Goal: Find specific page/section: Find specific page/section

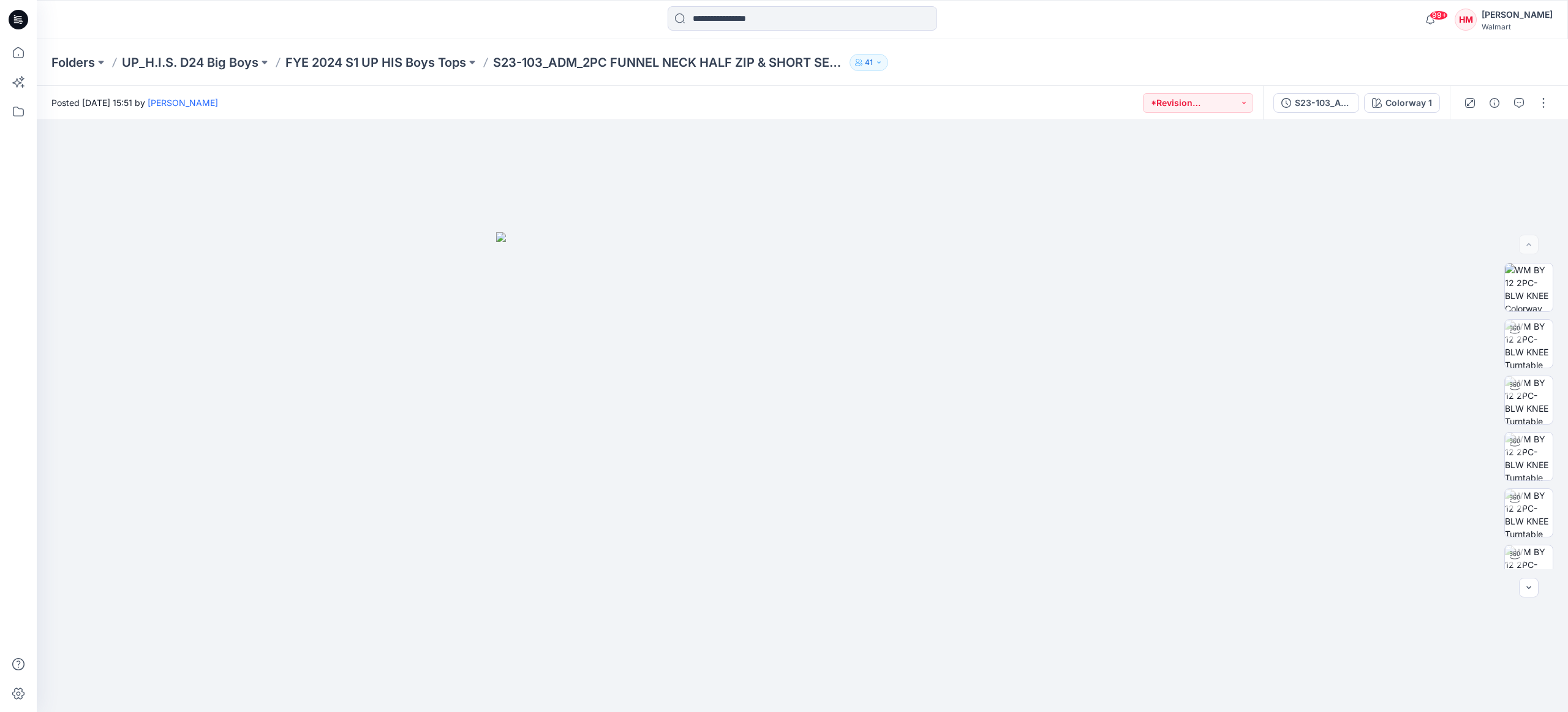
click at [68, 73] on div "Folders UP_H.I.S. D24 Big Boys FYE 2024 S1 UP HIS Boys Tops S23-103_ADM_2PC FUN…" at bounding box center [803, 63] width 1532 height 46
click at [69, 68] on p "Folders" at bounding box center [73, 62] width 44 height 17
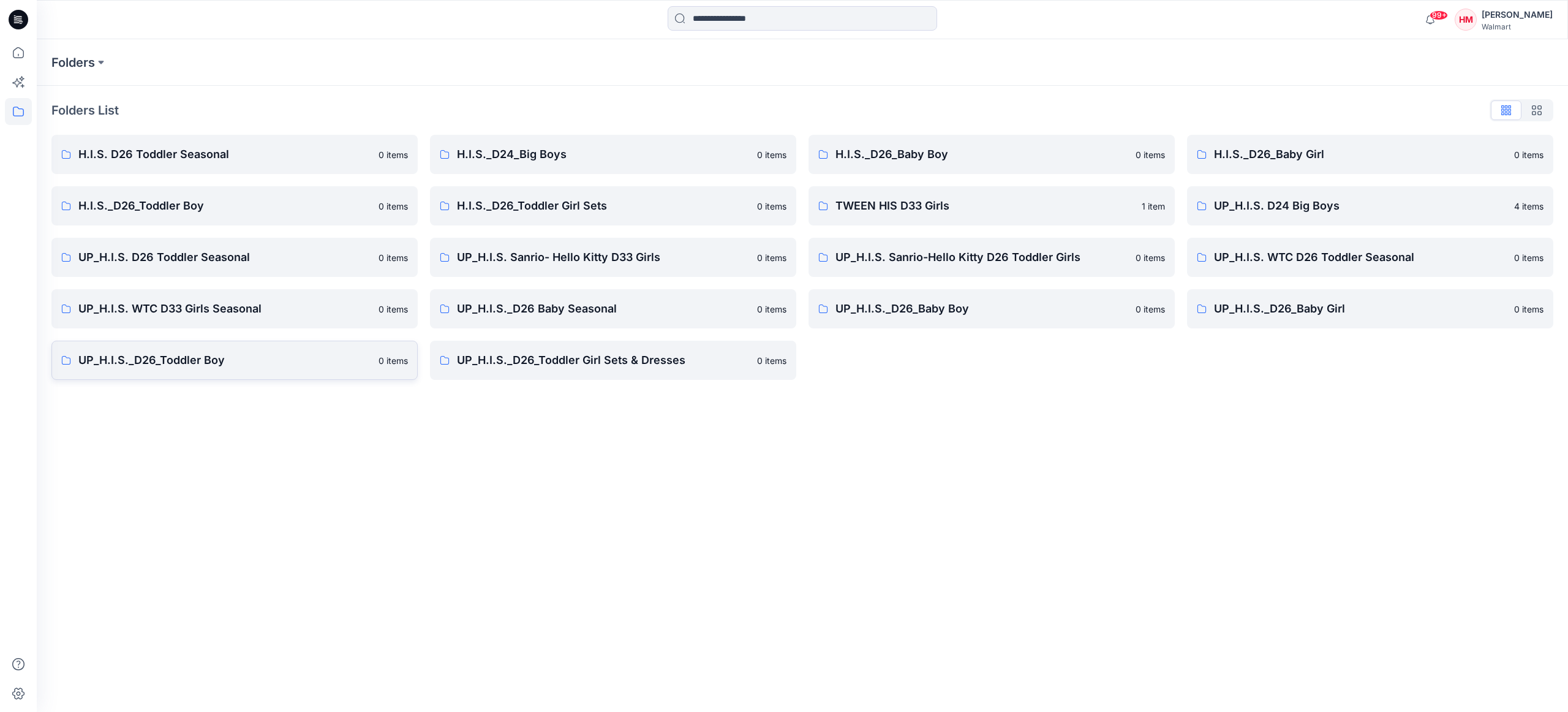
click at [199, 364] on p "UP_H.I.S._D26_Toddler Boy" at bounding box center [224, 360] width 293 height 17
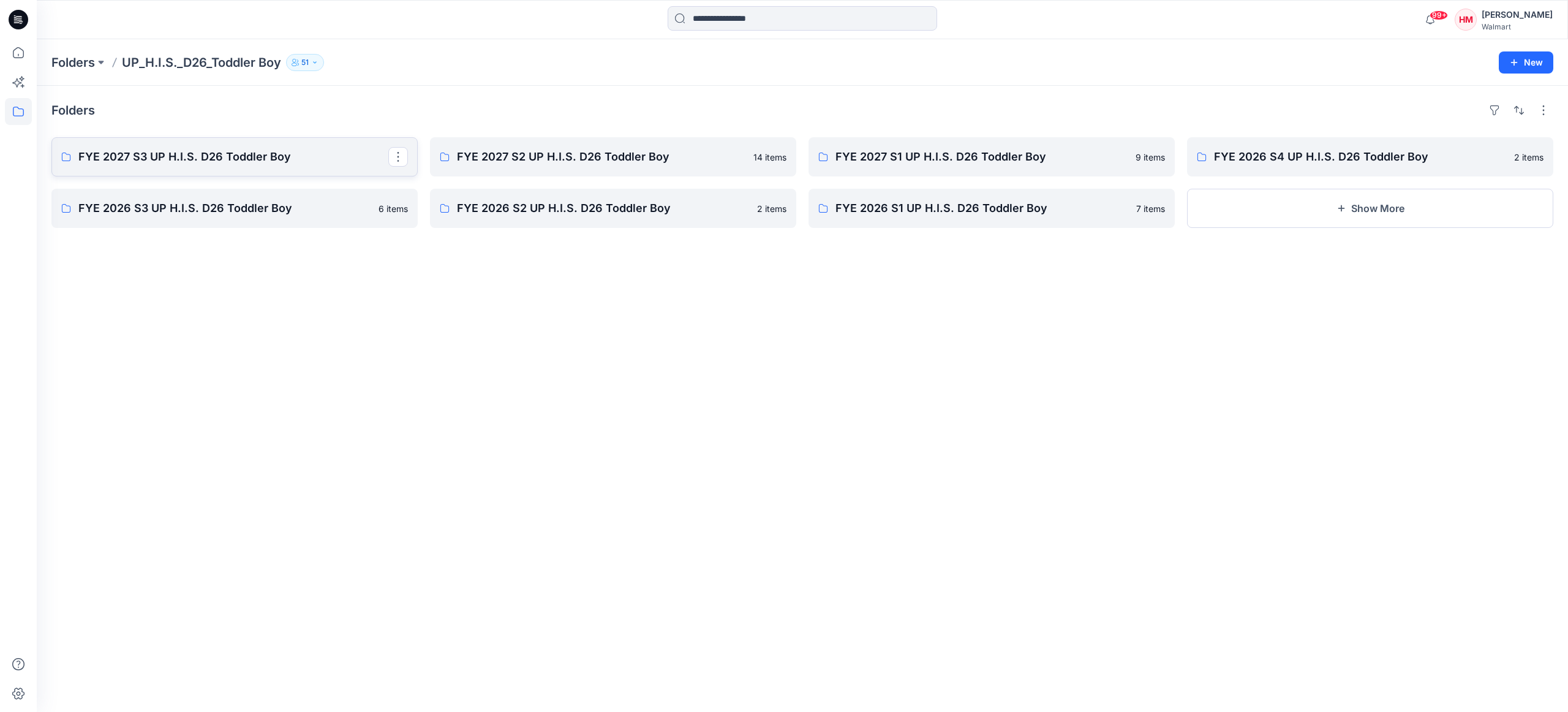
click at [242, 167] on link "FYE 2027 S3 UP H.I.S. D26 Toddler Boy" at bounding box center [234, 157] width 366 height 40
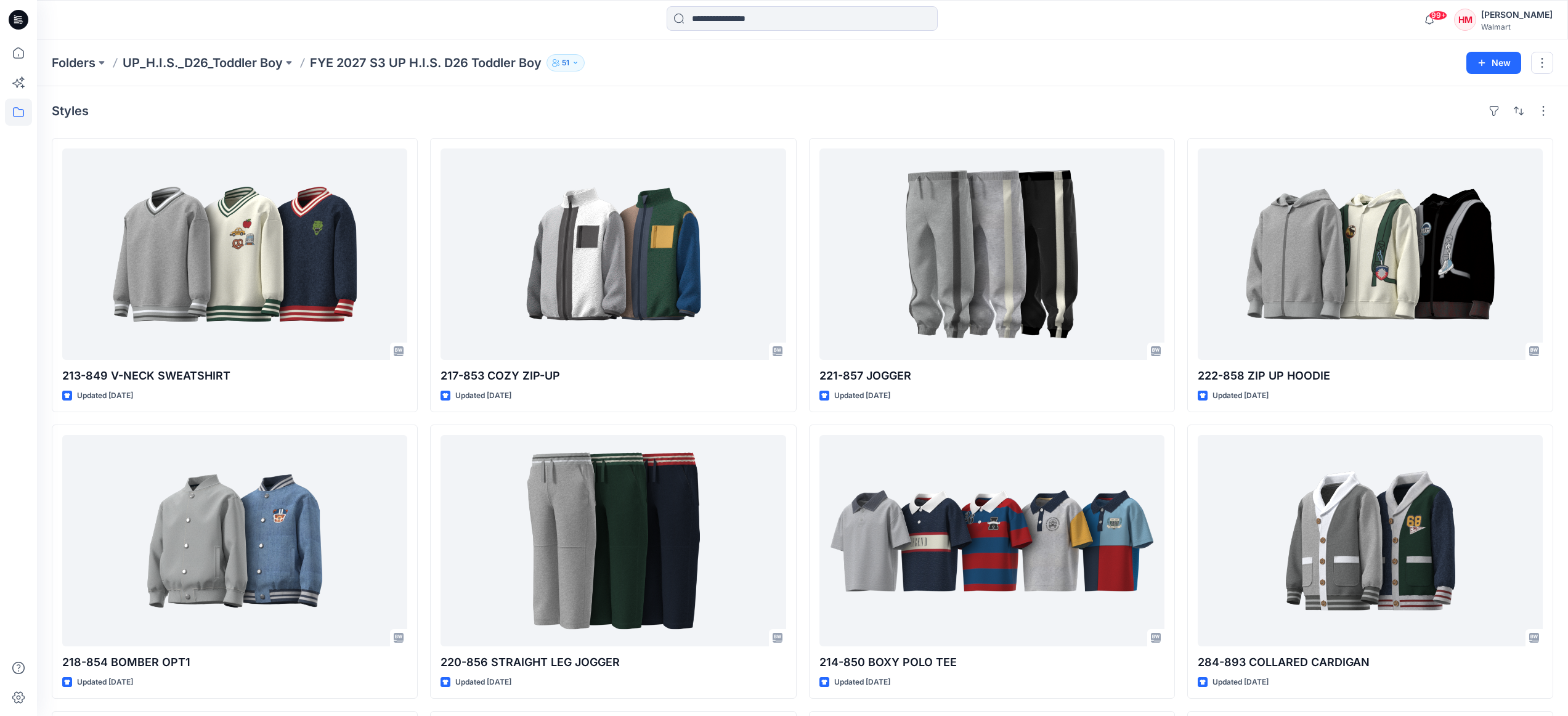
click at [658, 110] on div "Styles" at bounding box center [802, 111] width 1502 height 20
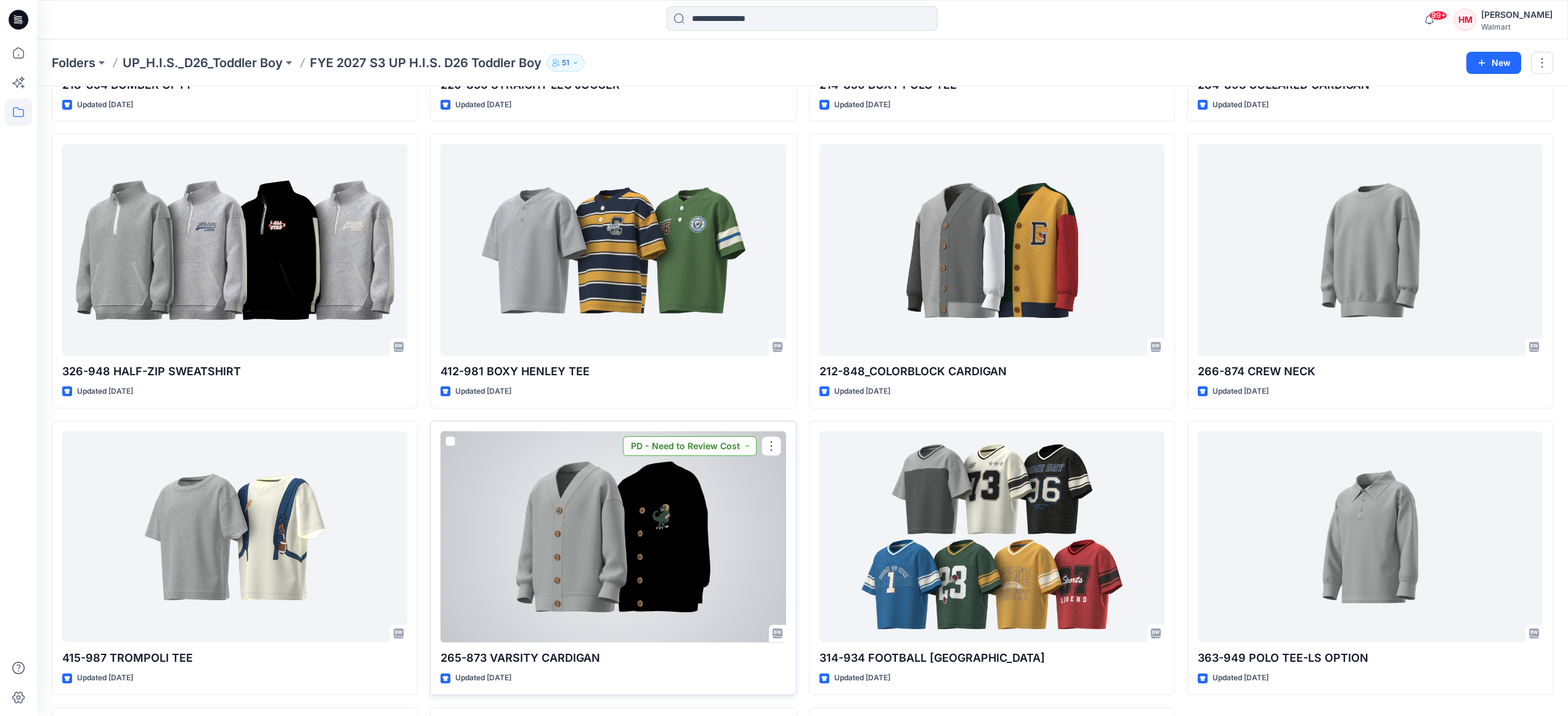
scroll to position [857, 0]
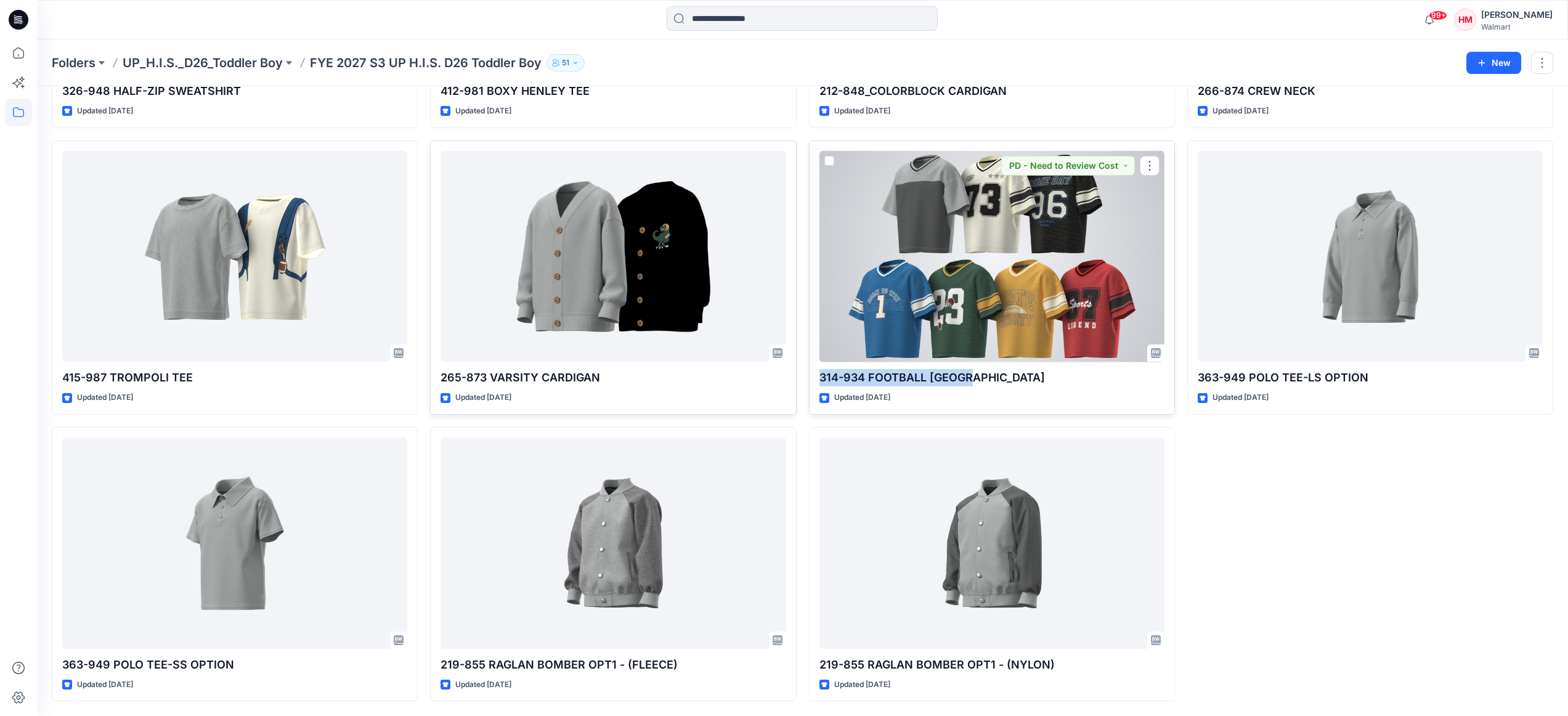
drag, startPoint x: 971, startPoint y: 377, endPoint x: 822, endPoint y: 375, distance: 149.0
click at [822, 375] on p "314-934 FOOTBALL [GEOGRAPHIC_DATA]" at bounding box center [992, 377] width 345 height 17
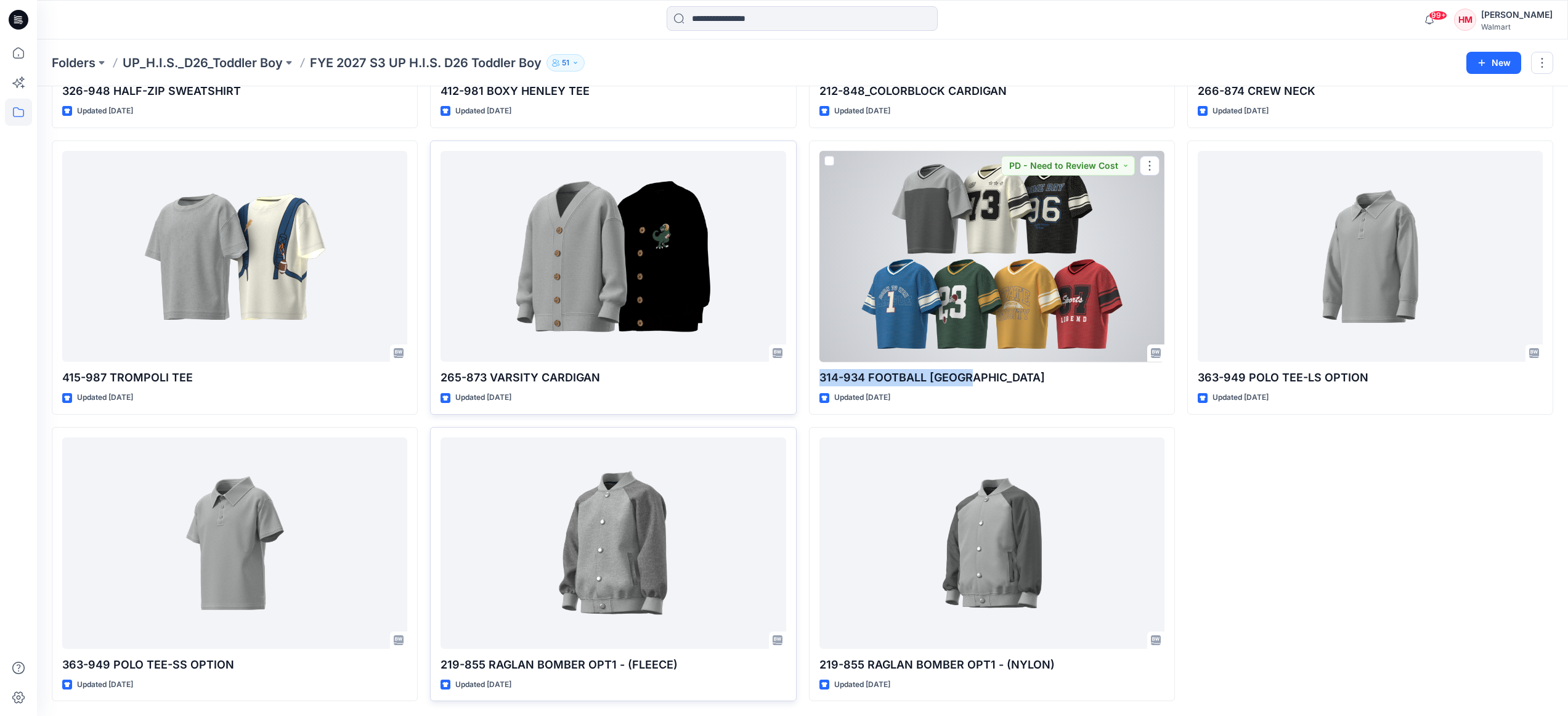
copy p "314-934 FOOTBALL [GEOGRAPHIC_DATA]"
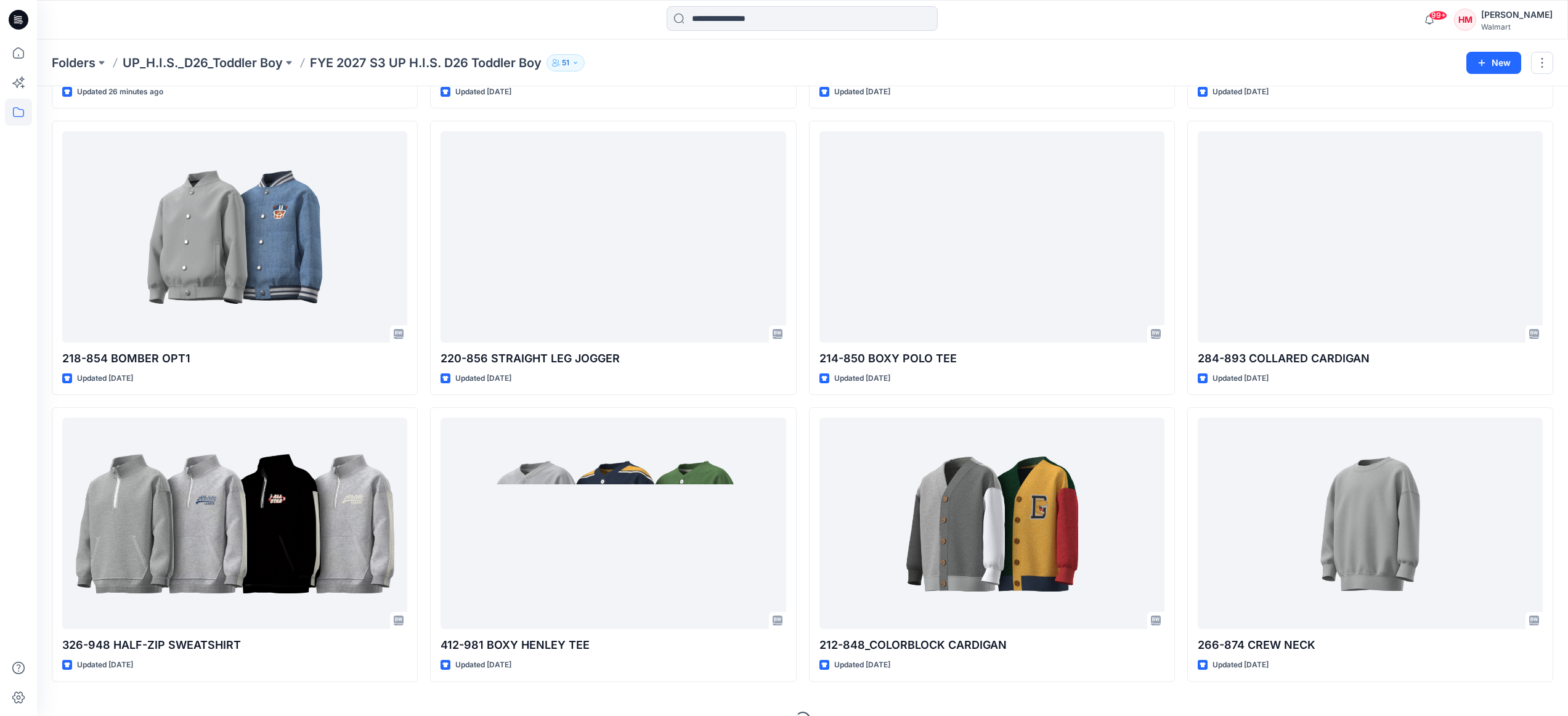
scroll to position [329, 0]
